Goal: Task Accomplishment & Management: Manage account settings

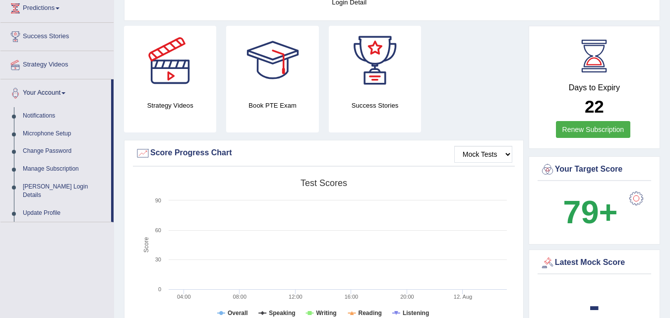
scroll to position [172, 0]
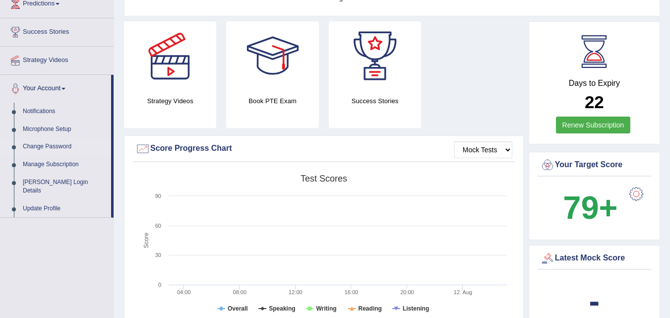
click at [45, 142] on link "Change Password" at bounding box center [64, 147] width 93 height 18
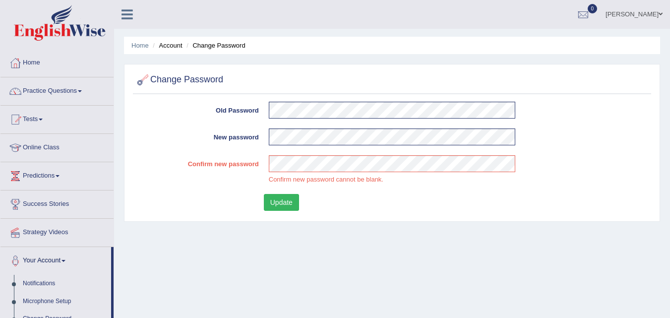
click at [284, 201] on div "Update" at bounding box center [456, 203] width 385 height 19
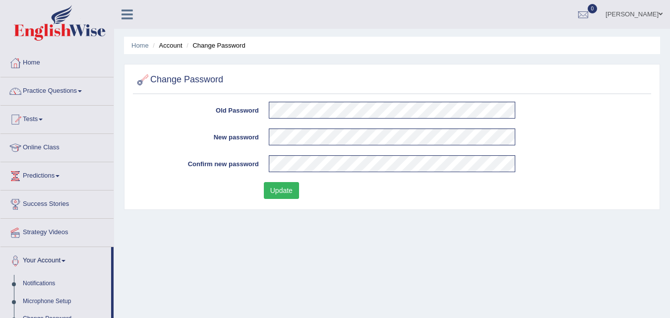
click at [287, 187] on button "Update" at bounding box center [281, 190] width 35 height 17
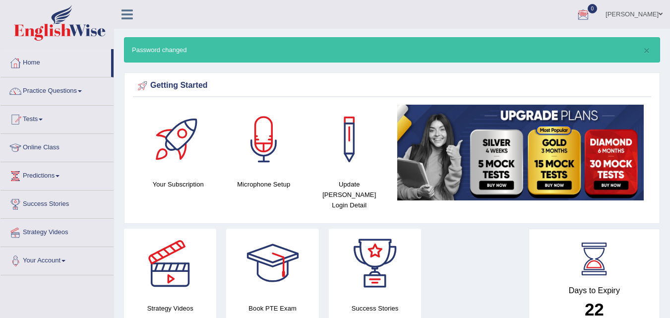
click at [65, 261] on span at bounding box center [63, 261] width 4 height 2
click at [80, 89] on link "Practice Questions" at bounding box center [56, 89] width 113 height 25
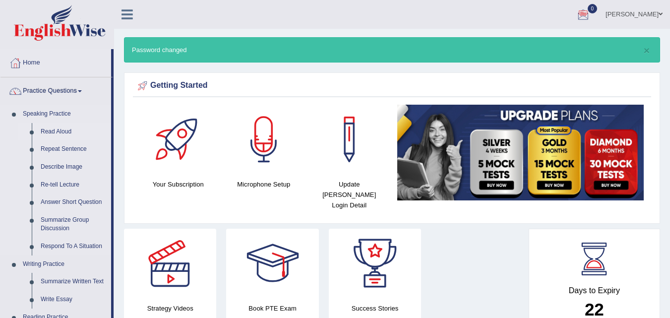
click at [67, 129] on link "Read Aloud" at bounding box center [73, 132] width 75 height 18
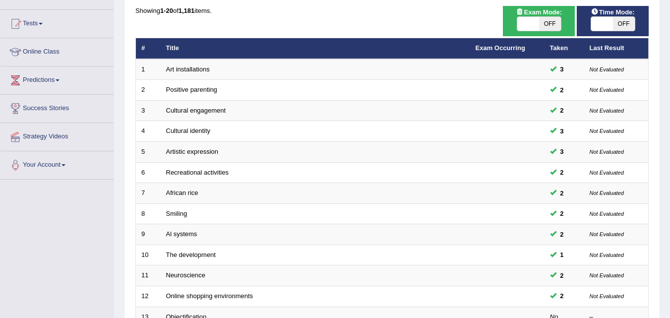
scroll to position [98, 0]
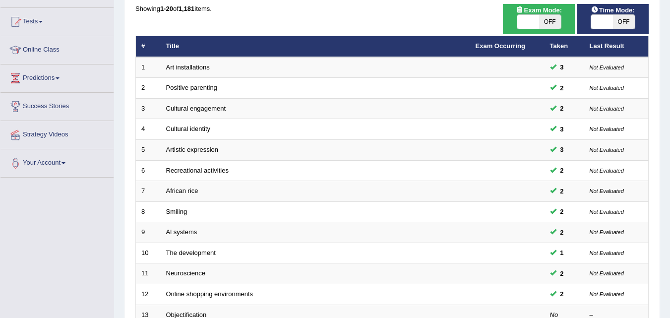
click at [540, 19] on span "OFF" at bounding box center [550, 22] width 22 height 14
checkbox input "true"
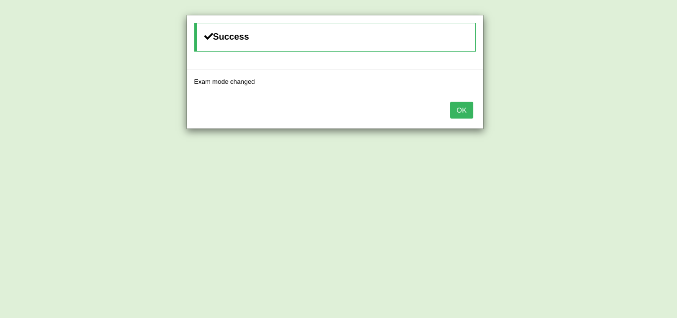
click at [465, 112] on button "OK" at bounding box center [461, 110] width 23 height 17
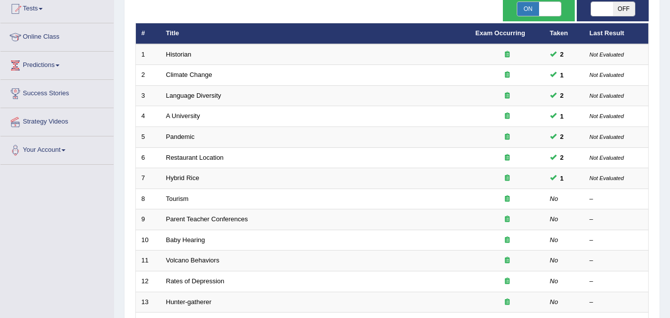
scroll to position [98, 0]
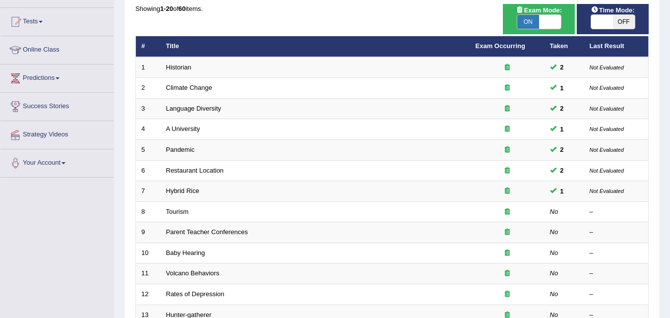
click at [619, 19] on span "OFF" at bounding box center [624, 22] width 22 height 14
checkbox input "true"
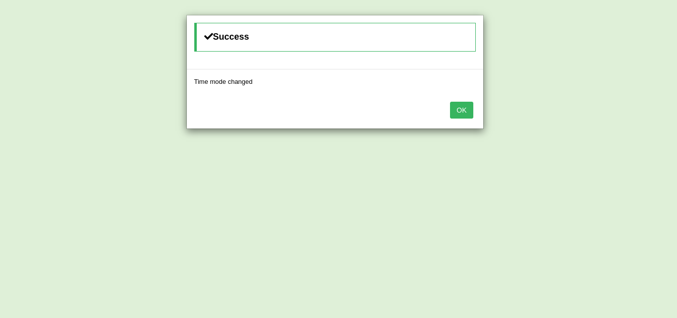
click at [462, 109] on button "OK" at bounding box center [461, 110] width 23 height 17
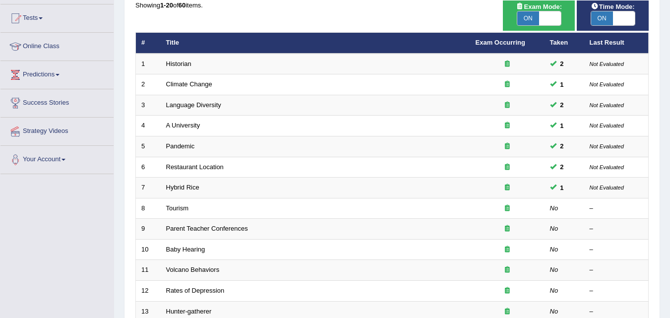
scroll to position [100, 0]
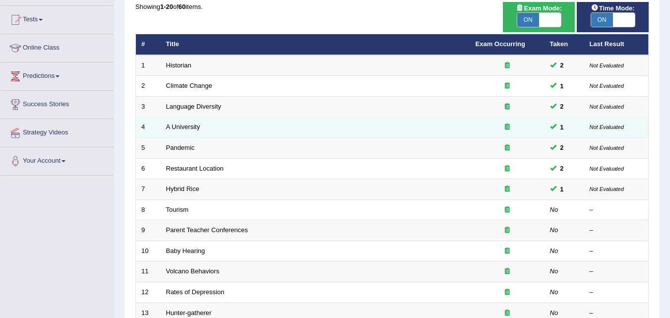
click at [268, 130] on td "A University" at bounding box center [315, 127] width 309 height 21
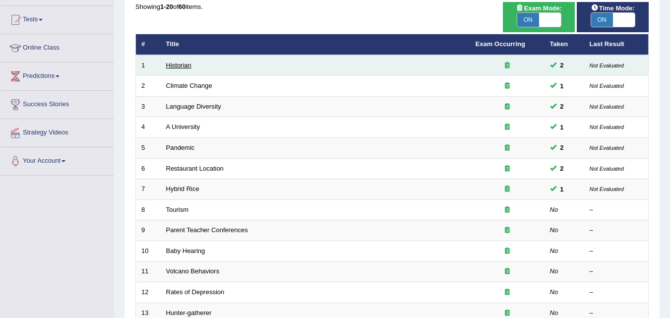
click at [174, 63] on link "Historian" at bounding box center [178, 64] width 25 height 7
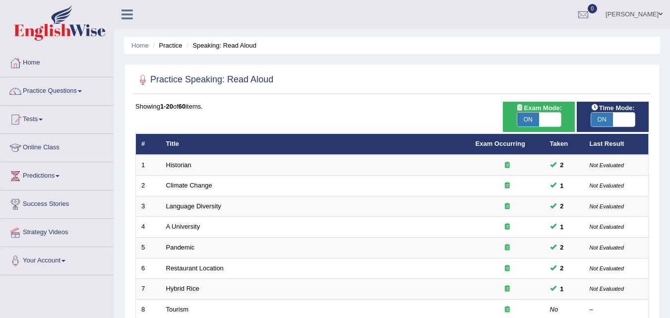
click at [63, 127] on link "Tests" at bounding box center [56, 118] width 113 height 25
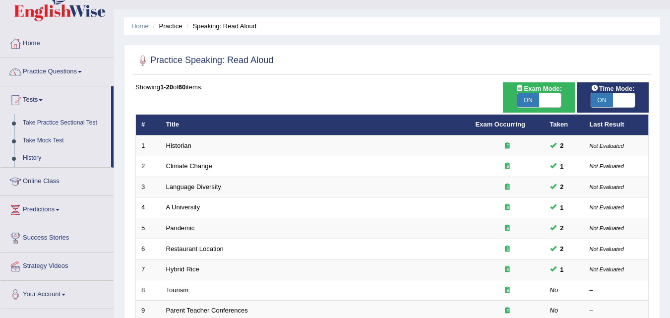
scroll to position [16, 0]
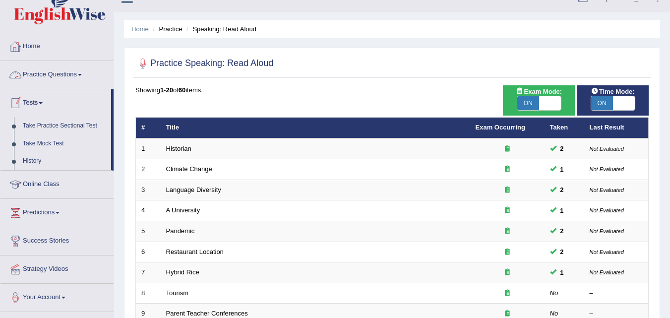
click at [83, 77] on link "Practice Questions" at bounding box center [56, 73] width 113 height 25
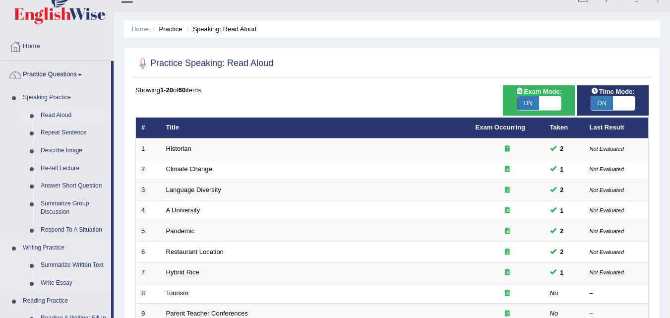
click at [53, 280] on link "Write Essay" at bounding box center [73, 283] width 75 height 18
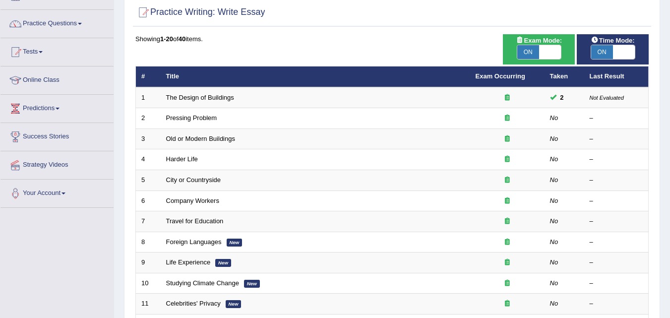
scroll to position [63, 0]
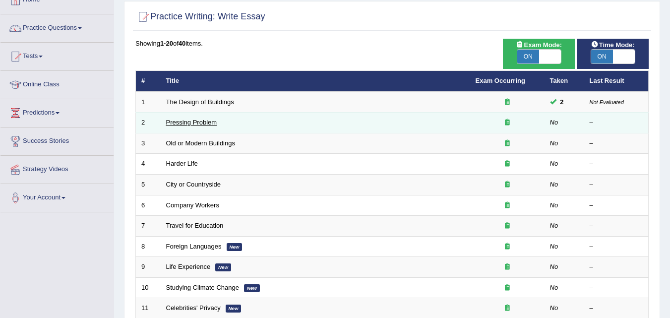
click at [200, 122] on link "Pressing Problem" at bounding box center [191, 122] width 51 height 7
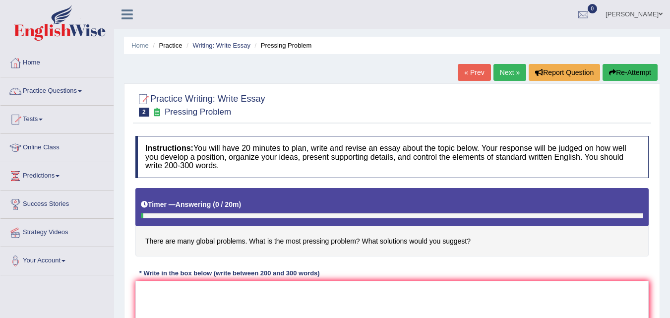
drag, startPoint x: 673, startPoint y: 155, endPoint x: 671, endPoint y: 80, distance: 74.9
click at [670, 80] on html "Toggle navigation Home Practice Questions Speaking Practice Read Aloud Repeat S…" at bounding box center [335, 159] width 670 height 318
click at [505, 70] on link "Next »" at bounding box center [509, 72] width 33 height 17
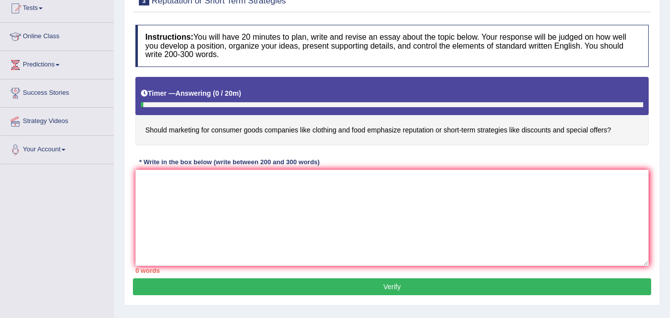
scroll to position [112, 0]
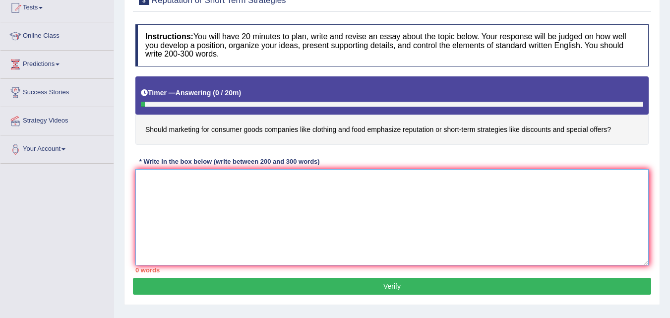
click at [161, 188] on textarea at bounding box center [391, 217] width 513 height 96
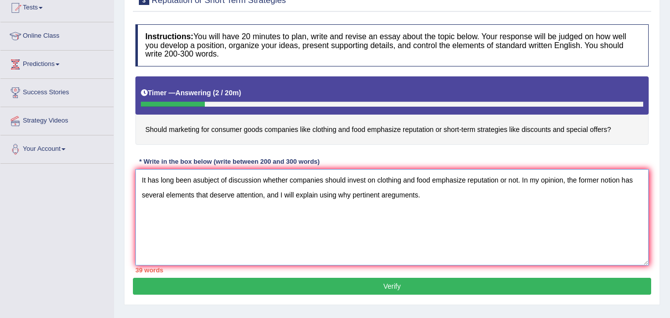
click at [391, 193] on textarea "It has long been asubject of discussion whether companies should invest on clot…" at bounding box center [391, 217] width 513 height 96
click at [422, 195] on textarea "It has long been asubject of discussion whether companies should invest on clot…" at bounding box center [391, 217] width 513 height 96
click at [294, 225] on textarea "It has long been asubject of discussion whether companies should invest on clot…" at bounding box center [391, 217] width 513 height 96
click at [357, 224] on textarea "It has long been asubject of discussion whether companies should invest on clot…" at bounding box center [391, 217] width 513 height 96
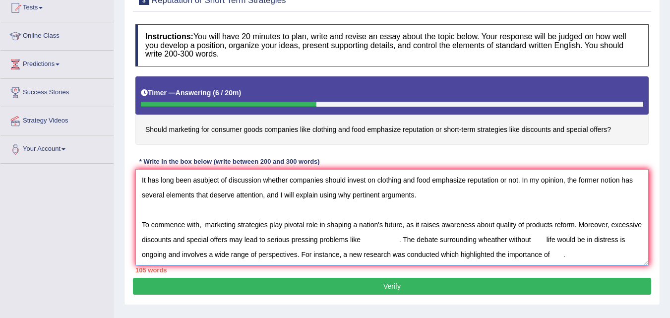
click at [379, 252] on textarea "It has long been asubject of discussion whether companies should invest on clot…" at bounding box center [391, 217] width 513 height 96
click at [601, 255] on textarea "It has long been asubject of discussion whether companies should invest on clot…" at bounding box center [391, 217] width 513 height 96
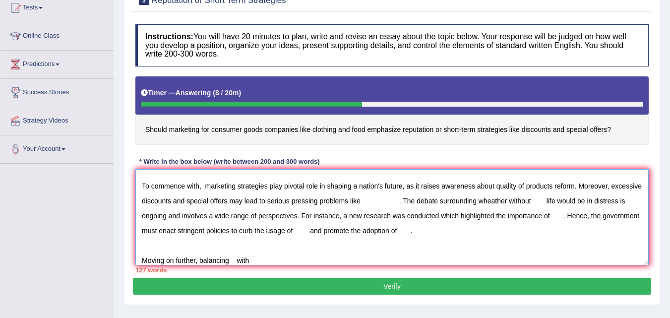
scroll to position [54, 0]
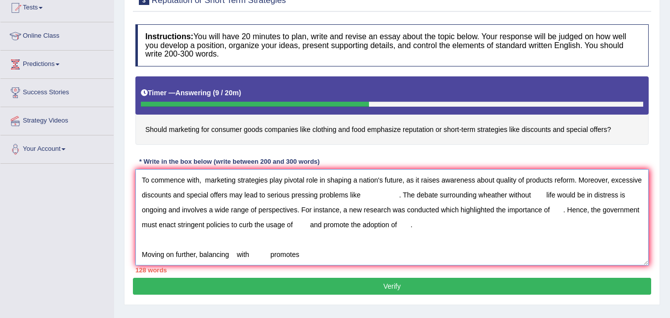
click at [234, 243] on textarea "It has long been asubject of discussion whether companies should invest on clot…" at bounding box center [391, 217] width 513 height 96
click at [308, 244] on textarea "It has long been asubject of discussion whether companies should invest on clot…" at bounding box center [391, 217] width 513 height 96
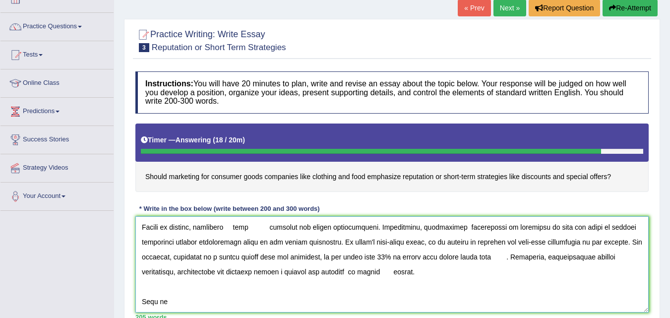
scroll to position [65, 0]
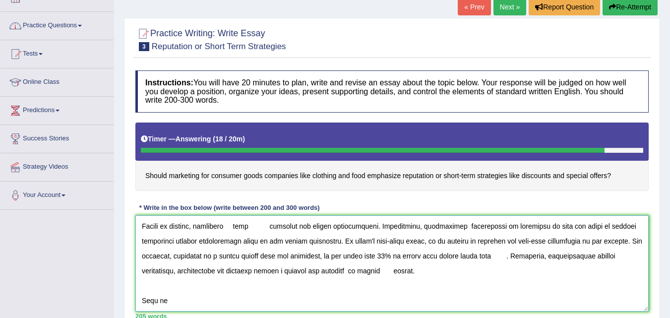
type textarea "It has long been asubject of discussion whether companies should invest on clot…"
click at [81, 26] on span at bounding box center [80, 26] width 4 height 2
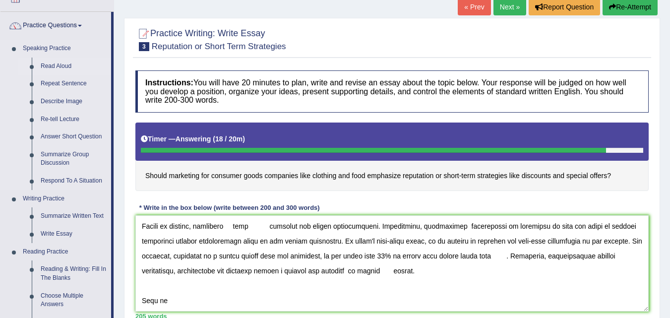
click at [62, 61] on link "Read Aloud" at bounding box center [73, 67] width 75 height 18
